Goal: Check status: Check status

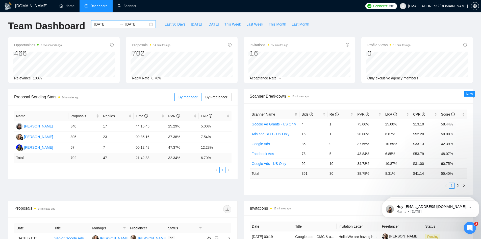
click at [134, 27] on div "[DATE] [DATE]" at bounding box center [123, 24] width 65 height 8
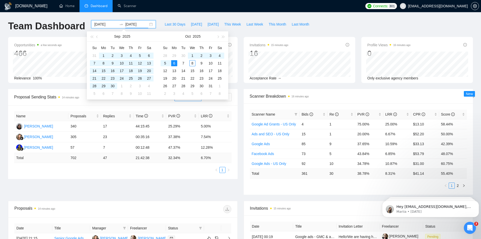
click at [137, 26] on input "[DATE]" at bounding box center [136, 24] width 23 height 6
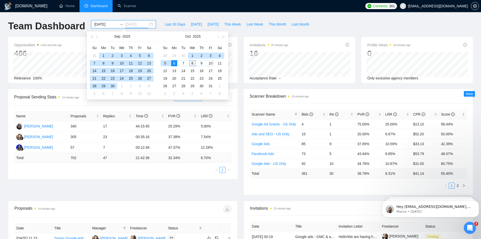
type input "[DATE]"
click at [194, 63] on div "8" at bounding box center [192, 63] width 6 height 6
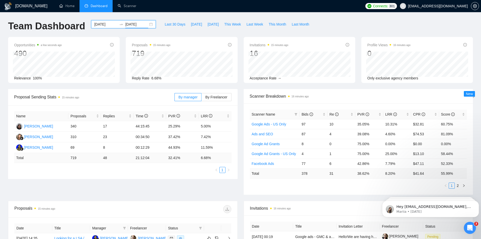
click at [147, 24] on div "[DATE] [DATE]" at bounding box center [123, 24] width 65 height 8
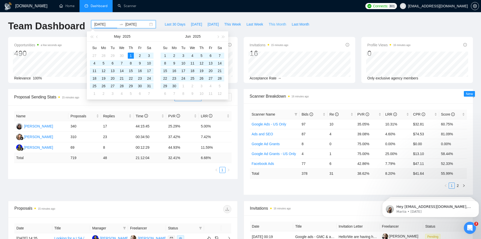
click at [277, 21] on button "This Month" at bounding box center [277, 24] width 23 height 8
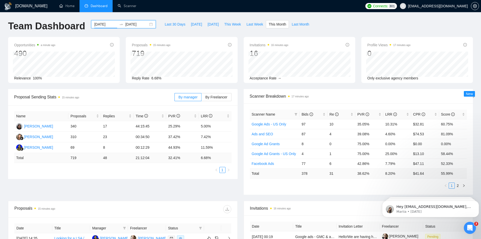
type input "[DATE]"
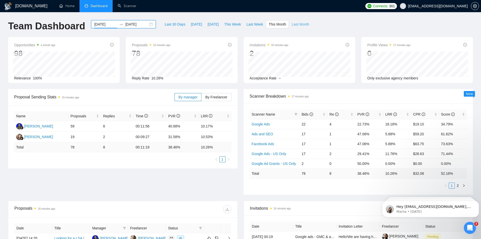
click at [297, 22] on span "Last Month" at bounding box center [300, 24] width 17 height 6
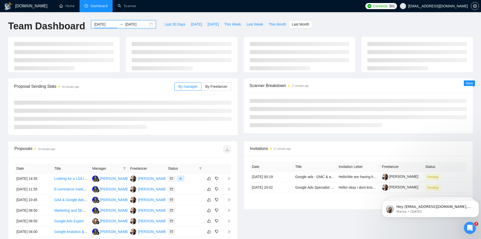
type input "[DATE]"
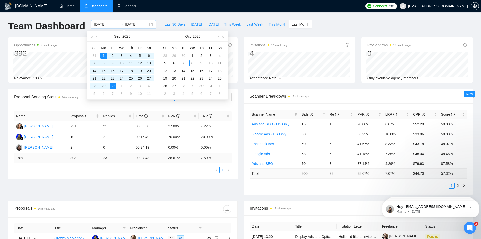
click at [142, 27] on input "[DATE]" at bounding box center [136, 24] width 23 height 6
click at [103, 22] on input "[DATE]" at bounding box center [105, 24] width 23 height 6
click at [101, 22] on input "[DATE]" at bounding box center [105, 24] width 23 height 6
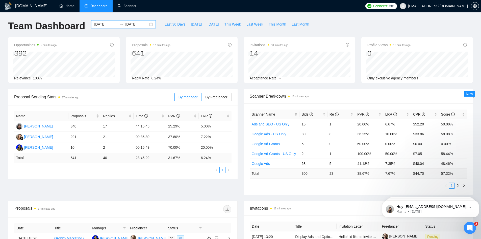
type input "[DATE]"
click at [136, 23] on input "[DATE]" at bounding box center [136, 24] width 23 height 6
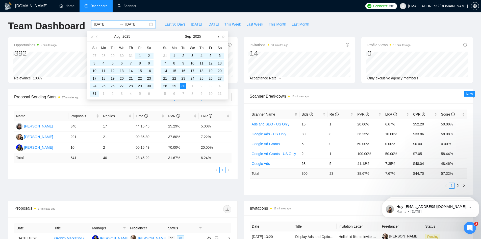
click at [219, 37] on button "button" at bounding box center [218, 36] width 6 height 10
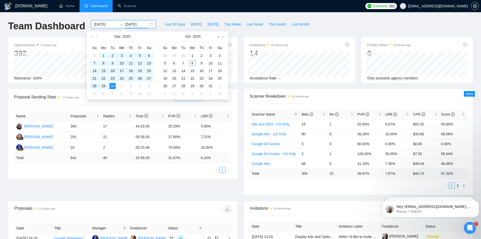
click at [219, 37] on button "button" at bounding box center [218, 36] width 6 height 10
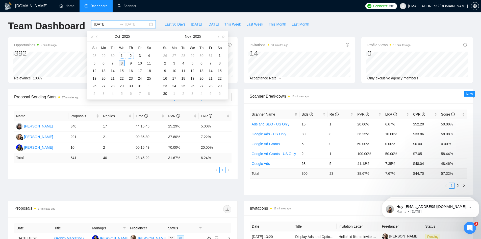
type input "[DATE]"
click at [124, 62] on div "8" at bounding box center [122, 63] width 6 height 6
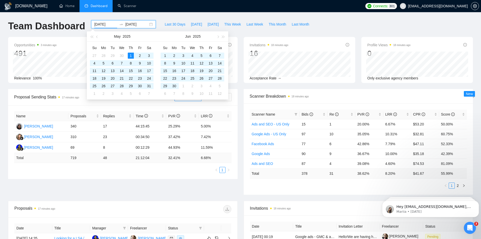
click at [0, 101] on div "[DOMAIN_NAME] Home Dashboard Scanner Connects: 301 [EMAIL_ADDRESS][DOMAIN_NAME]…" at bounding box center [240, 200] width 481 height 400
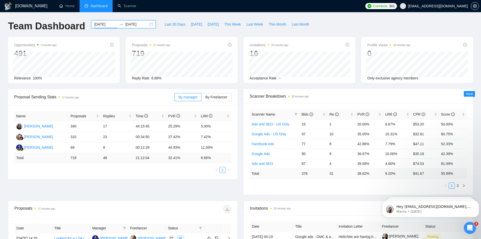
click at [102, 21] on div "[DATE] [DATE]" at bounding box center [123, 24] width 65 height 8
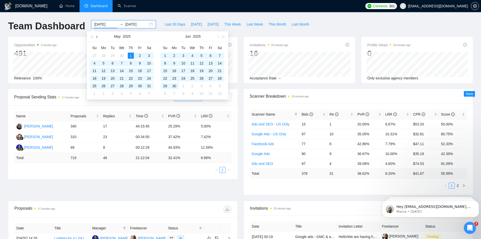
click at [98, 36] on span "button" at bounding box center [97, 36] width 3 height 3
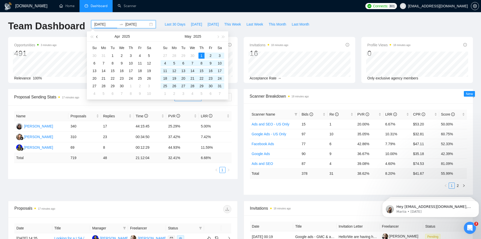
click at [98, 36] on span "button" at bounding box center [97, 36] width 3 height 3
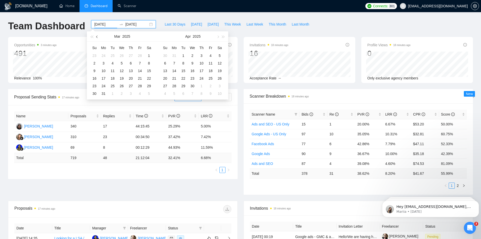
click at [98, 36] on span "button" at bounding box center [97, 36] width 3 height 3
click at [120, 57] on div "1" at bounding box center [122, 56] width 6 height 6
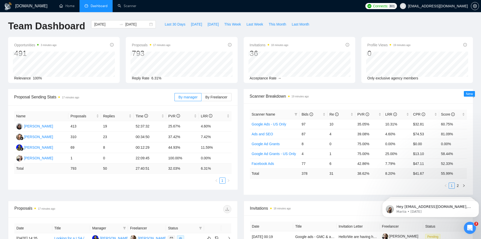
click at [0, 112] on div "[DOMAIN_NAME] Home Dashboard Scanner Connects: 301 [EMAIL_ADDRESS][DOMAIN_NAME]…" at bounding box center [240, 200] width 481 height 400
click at [293, 23] on span "Last Month" at bounding box center [300, 24] width 17 height 6
type input "[DATE]"
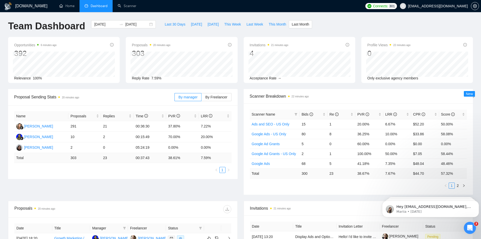
click at [0, 87] on div "[DOMAIN_NAME] Home Dashboard Scanner Connects: 301 [EMAIL_ADDRESS][DOMAIN_NAME]…" at bounding box center [240, 200] width 481 height 400
